Goal: Information Seeking & Learning: Learn about a topic

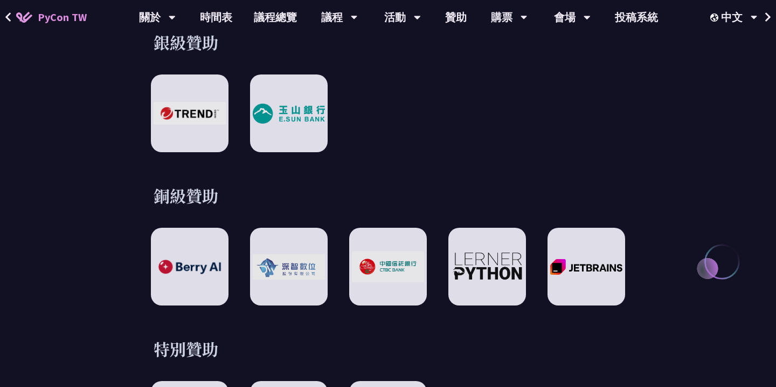
scroll to position [1226, 0]
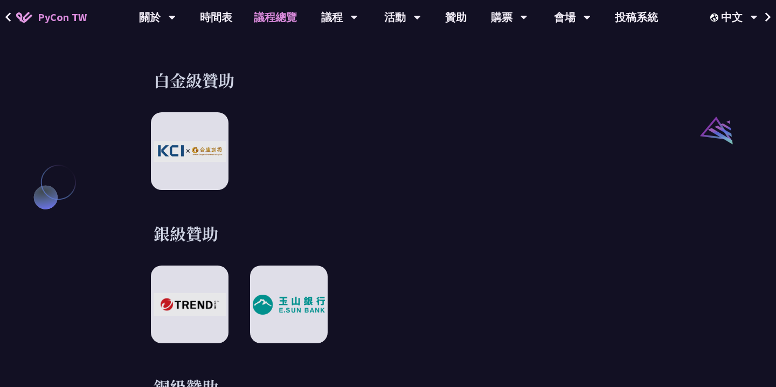
click at [291, 15] on link "議程總覽" at bounding box center [275, 17] width 65 height 35
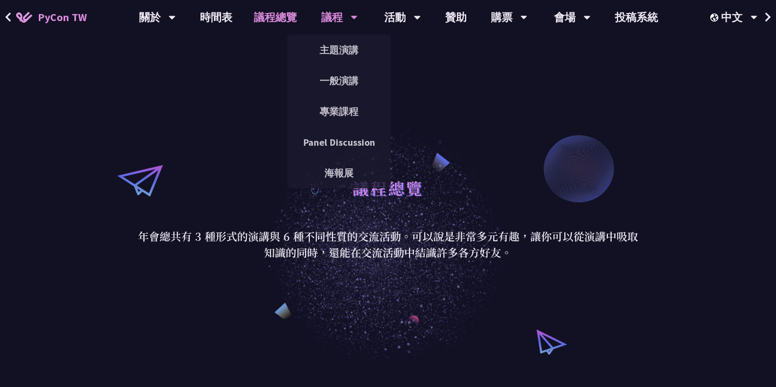
click at [176, 15] on icon at bounding box center [172, 17] width 7 height 11
click at [343, 49] on link "主題演講" at bounding box center [339, 49] width 104 height 25
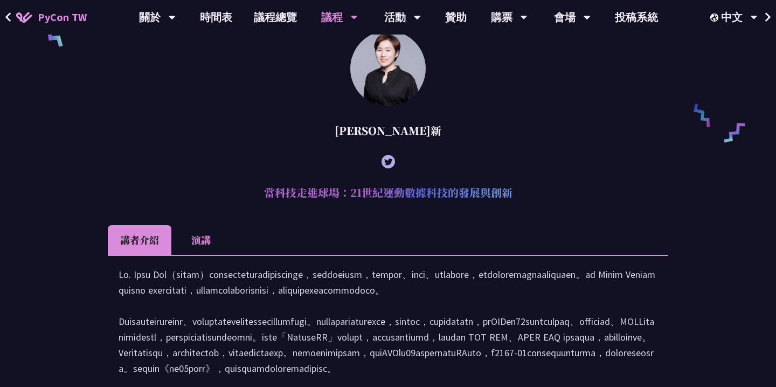
scroll to position [758, 0]
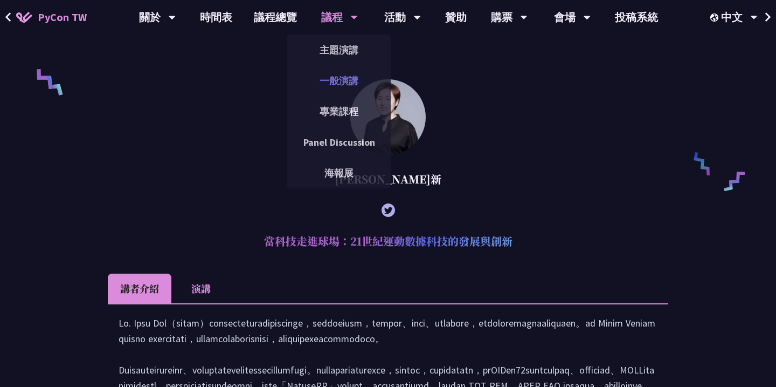
click at [344, 82] on link "一般演講" at bounding box center [339, 80] width 104 height 25
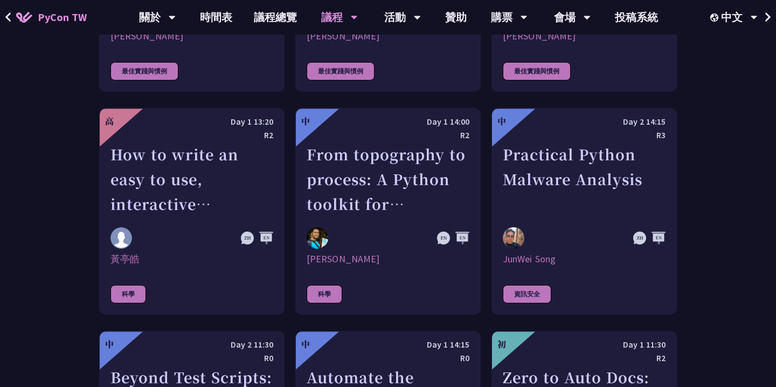
scroll to position [2302, 0]
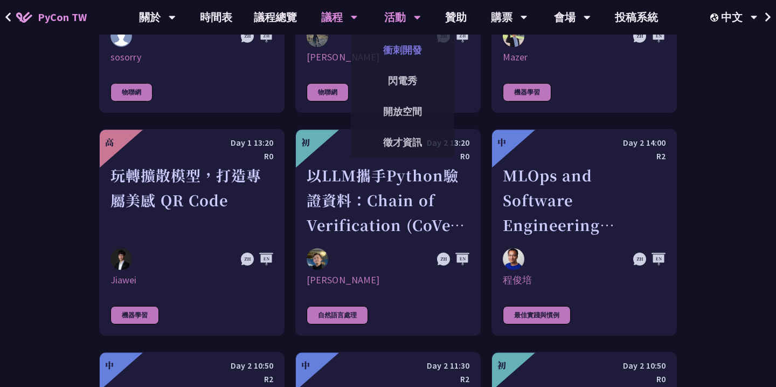
click at [410, 46] on link "衝刺開發" at bounding box center [403, 49] width 104 height 25
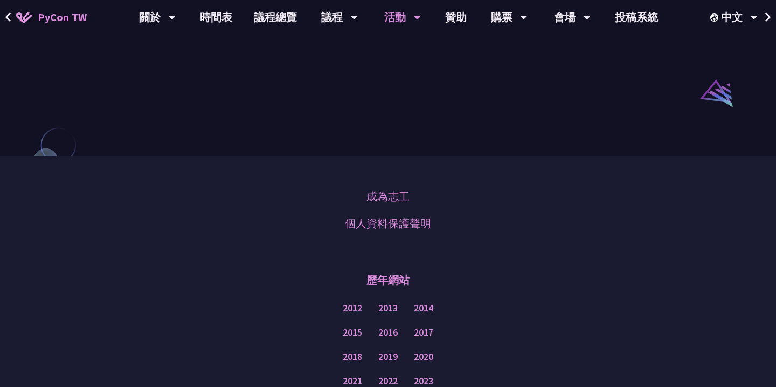
scroll to position [1045, 0]
